Goal: Transaction & Acquisition: Purchase product/service

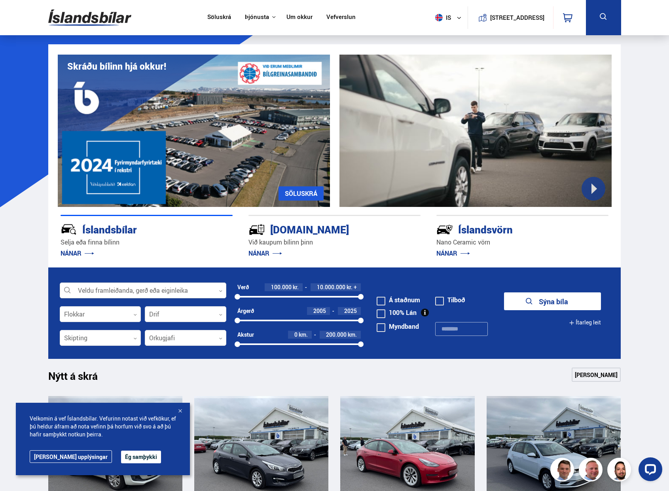
click at [221, 290] on icon at bounding box center [221, 291] width 4 height 4
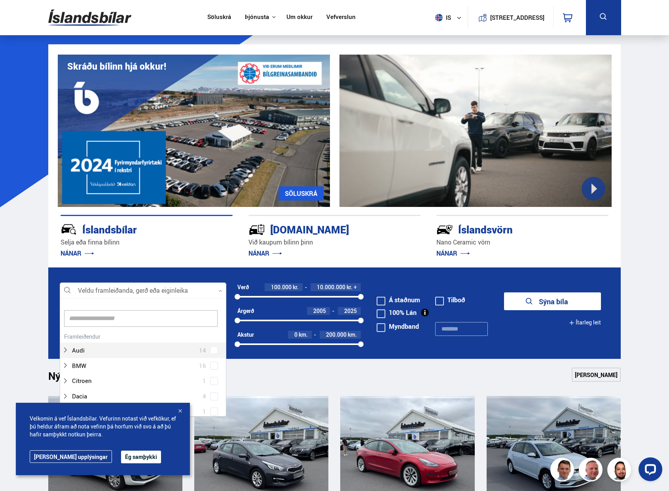
scroll to position [118, 164]
click at [184, 315] on input at bounding box center [141, 318] width 154 height 17
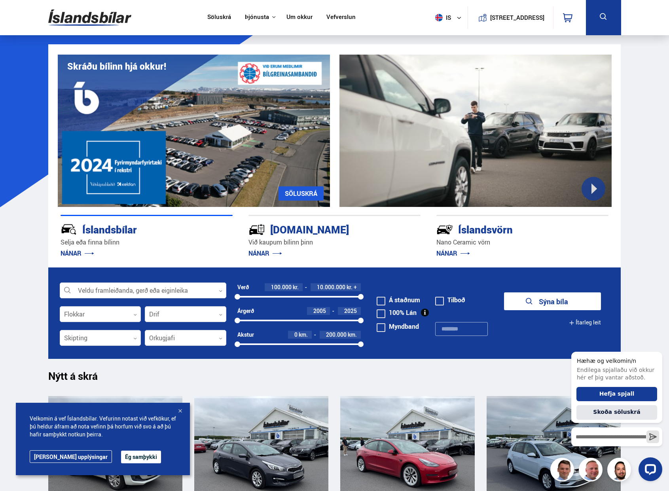
click at [127, 459] on button "Ég samþykki" at bounding box center [141, 457] width 40 height 13
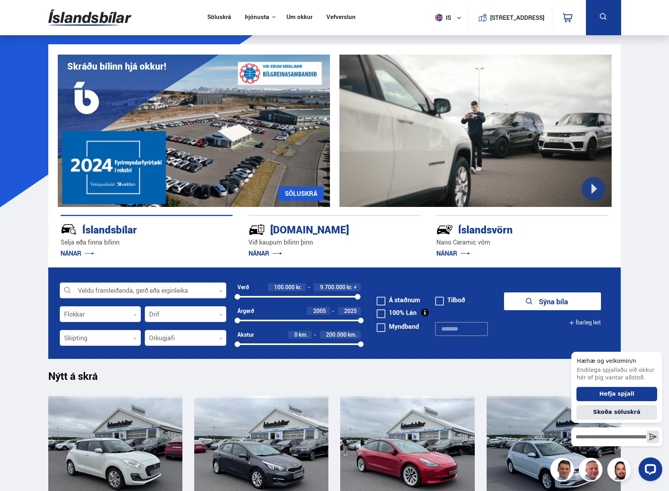
click at [358, 297] on div at bounding box center [358, 297] width 6 height 6
drag, startPoint x: 237, startPoint y: 297, endPoint x: 246, endPoint y: 296, distance: 8.7
click at [246, 296] on div at bounding box center [246, 297] width 6 height 6
drag, startPoint x: 357, startPoint y: 296, endPoint x: 249, endPoint y: 304, distance: 108.4
click at [250, 304] on div "Verð 800.000 kr. 1.200.000 kr. 800000 1151183" at bounding box center [300, 295] width 124 height 24
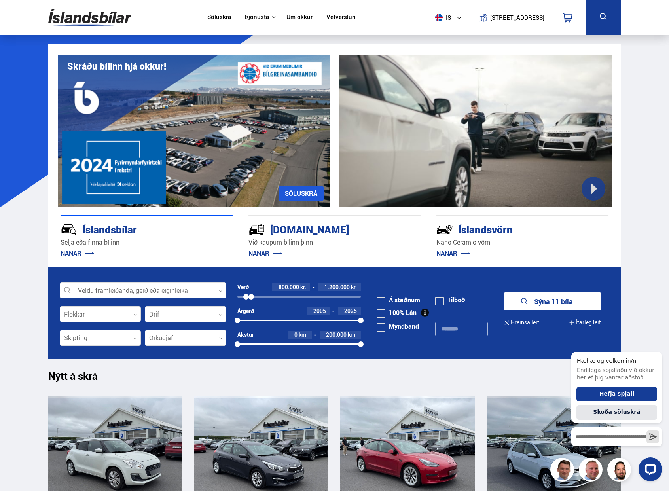
click at [251, 297] on div at bounding box center [252, 297] width 6 height 6
click at [381, 314] on span at bounding box center [381, 314] width 9 height 9
click at [656, 346] on icon "Hide greeting" at bounding box center [658, 346] width 10 height 10
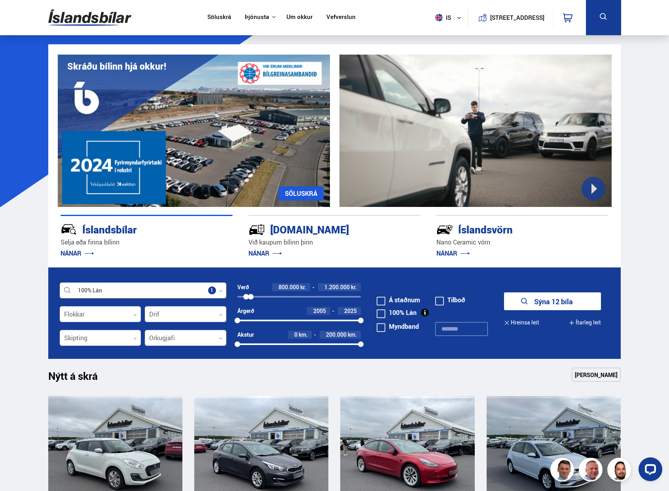
click at [582, 374] on link "Sjá meira" at bounding box center [596, 375] width 49 height 14
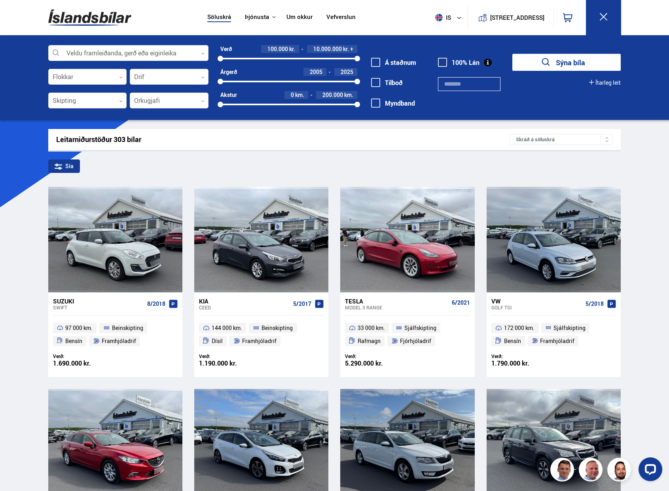
drag, startPoint x: 357, startPoint y: 56, endPoint x: 257, endPoint y: 61, distance: 100.3
click at [257, 61] on div at bounding box center [257, 59] width 6 height 6
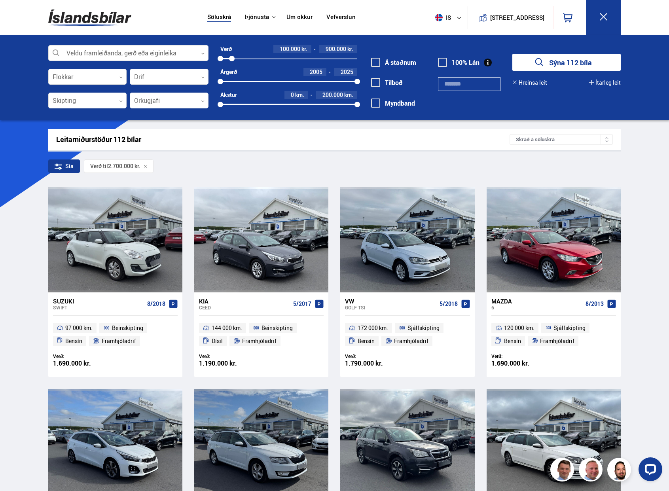
drag, startPoint x: 257, startPoint y: 57, endPoint x: 232, endPoint y: 59, distance: 25.1
click at [232, 59] on div at bounding box center [232, 59] width 6 height 6
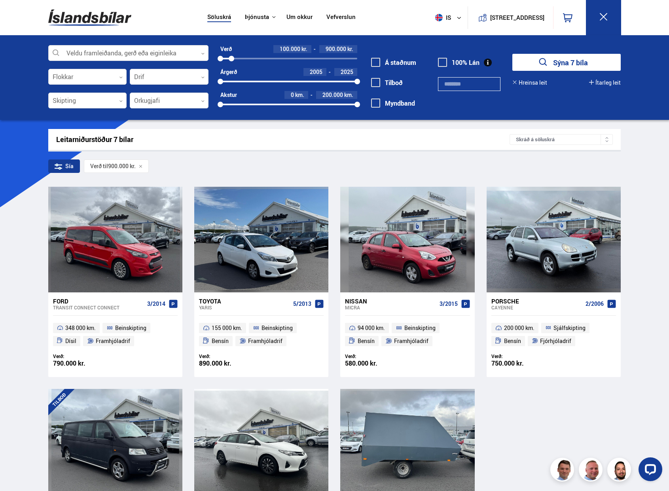
click at [36, 337] on div "Söluskrá Þjónusta Íslandsbílar Kaupumbila.is Íslandsvörn Leiðbeiningar Um okkur…" at bounding box center [334, 370] width 669 height 740
click at [234, 60] on div at bounding box center [235, 59] width 6 height 6
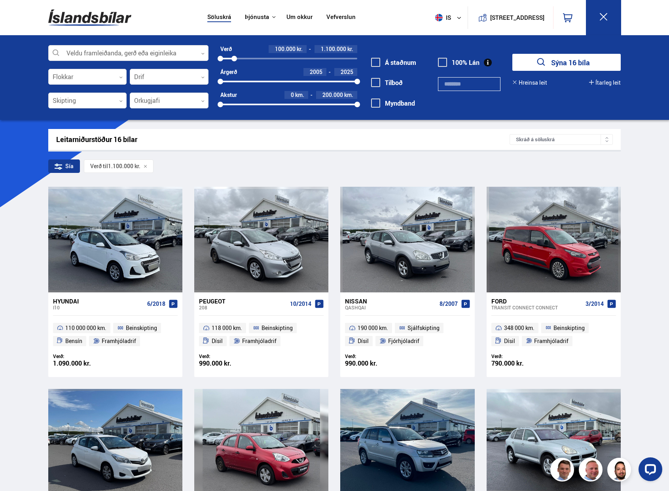
click at [235, 59] on div at bounding box center [235, 59] width 6 height 6
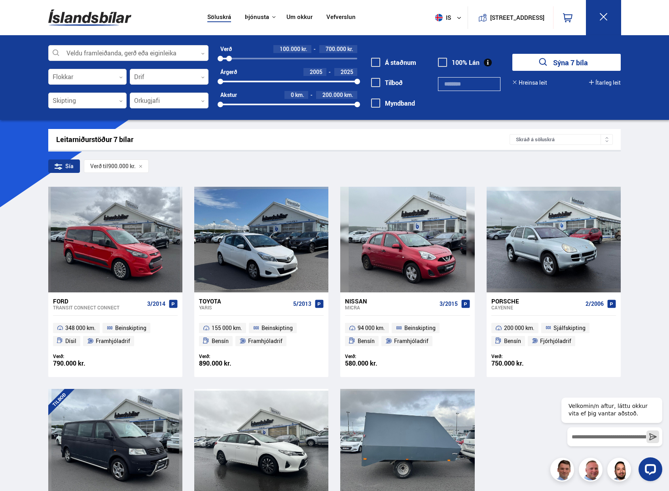
click at [229, 59] on div at bounding box center [229, 59] width 6 height 6
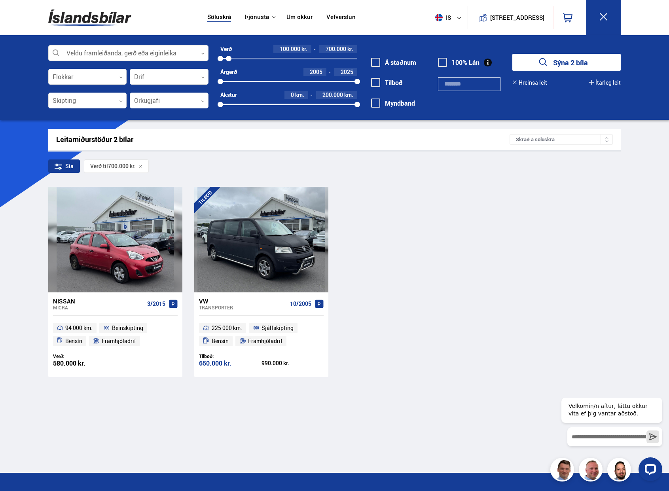
click at [13, 318] on div "Söluskrá Þjónusta Íslandsbílar [DOMAIN_NAME] Íslandsvörn Leiðbeiningar Um okkur…" at bounding box center [334, 305] width 669 height 610
click at [232, 57] on div at bounding box center [233, 59] width 6 height 6
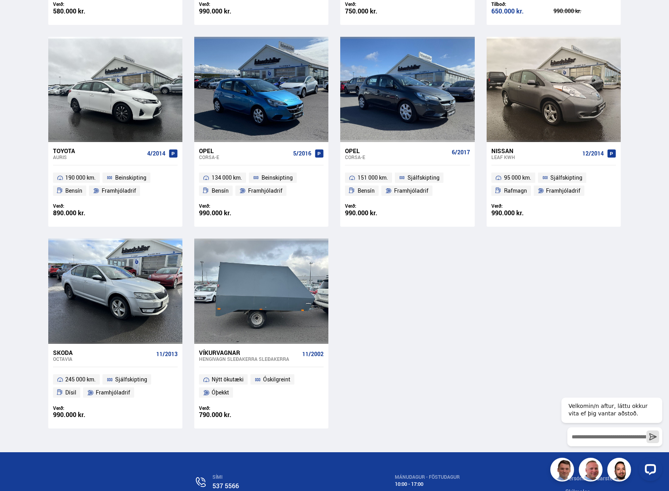
scroll to position [594, 0]
